Goal: Transaction & Acquisition: Obtain resource

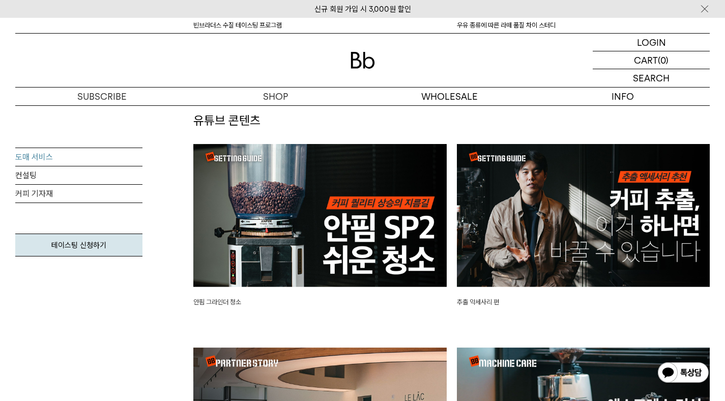
scroll to position [2043, 0]
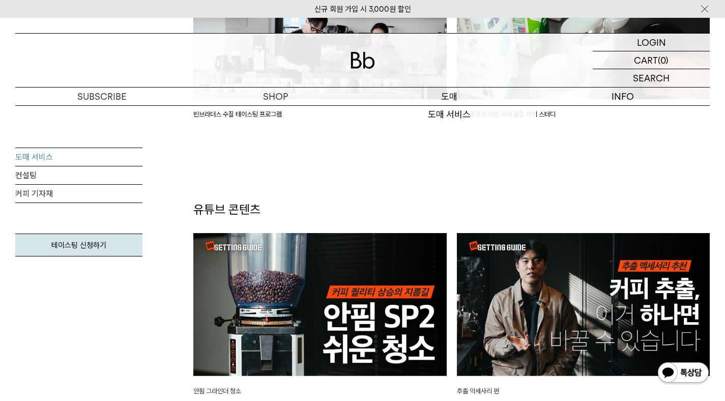
click at [466, 99] on p "도매" at bounding box center [450, 97] width 174 height 18
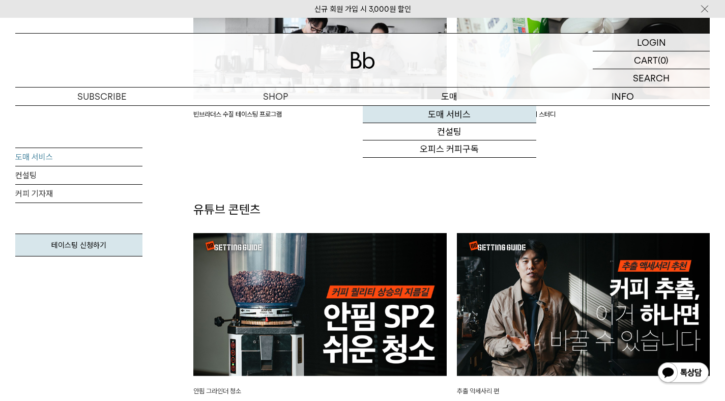
click at [458, 115] on link "도매 서비스" at bounding box center [450, 114] width 174 height 17
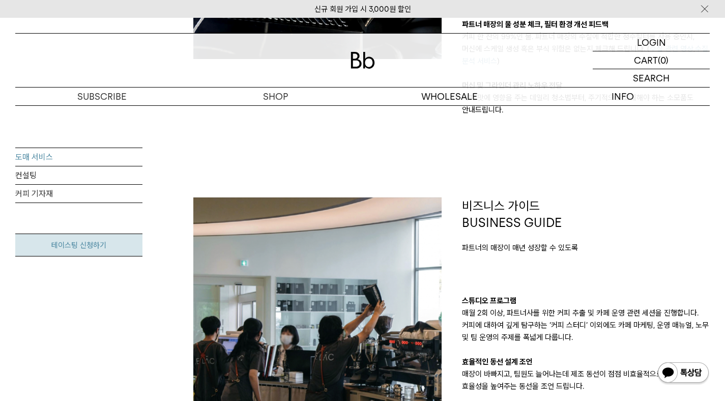
scroll to position [841, 0]
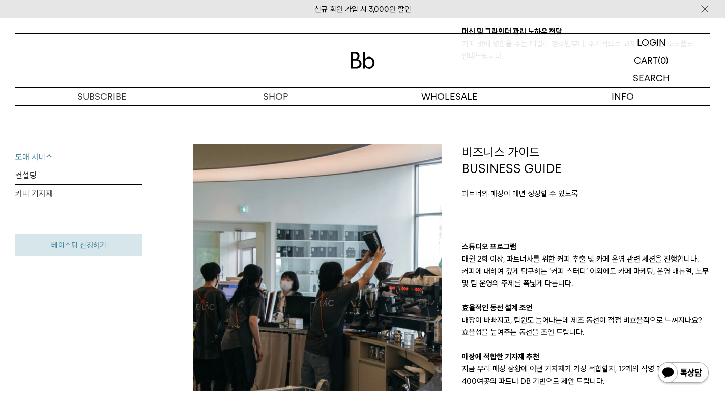
click at [93, 251] on link "테이스팅 신청하기" at bounding box center [78, 245] width 127 height 23
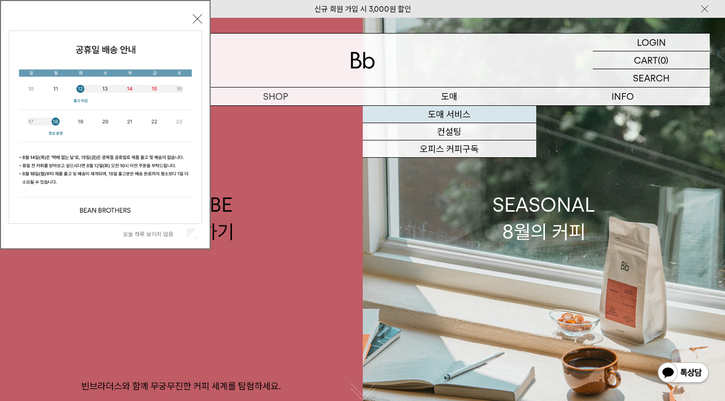
click at [456, 113] on link "도매 서비스" at bounding box center [450, 114] width 174 height 17
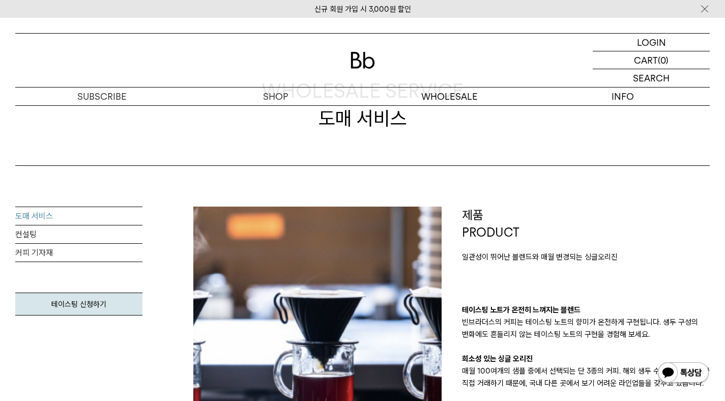
scroll to position [194, 0]
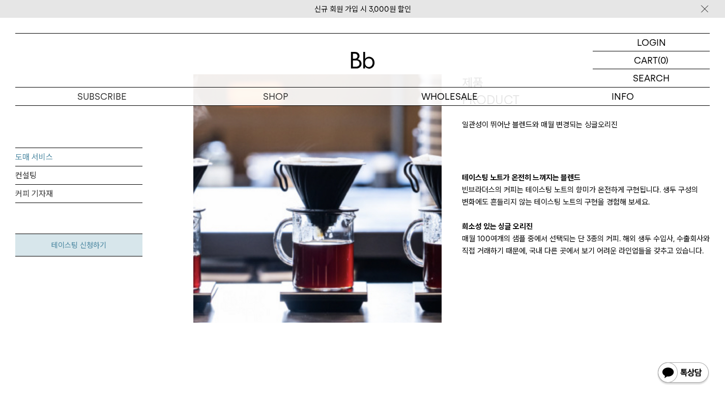
click at [80, 244] on link "테이스팅 신청하기" at bounding box center [78, 245] width 127 height 23
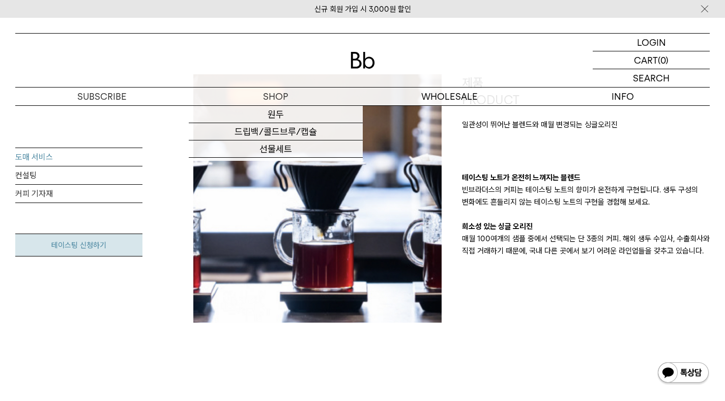
click at [83, 245] on link "테이스팅 신청하기" at bounding box center [78, 245] width 127 height 23
